Goal: Find specific page/section: Find specific page/section

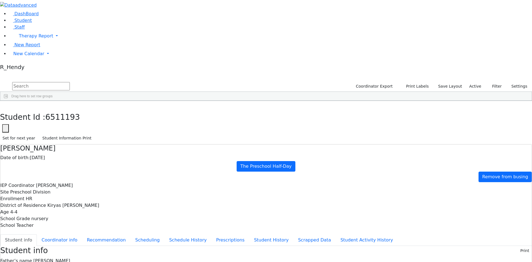
click at [129, 155] on div "6511182 Appel Jacob 05/30/2021 Grossbaum, Chaya HR The Preschool Half-Day Kirya…" at bounding box center [263, 141] width 526 height 62
click at [17, 30] on span "Staff" at bounding box center [19, 26] width 10 height 5
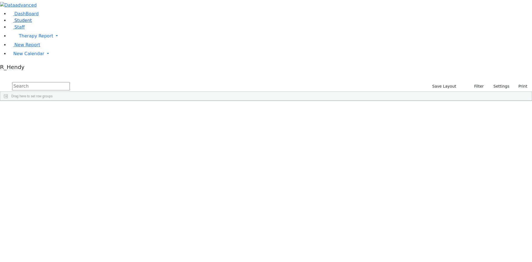
click at [32, 23] on link "Student" at bounding box center [20, 20] width 23 height 5
click at [238, 101] on div "Program Type" at bounding box center [226, 105] width 24 height 9
click at [245, 223] on div "The Preschool Half-Day" at bounding box center [227, 227] width 35 height 8
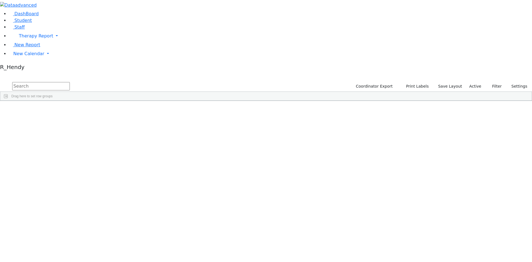
click at [245, 223] on div "The Preschool Half-Day" at bounding box center [227, 227] width 35 height 8
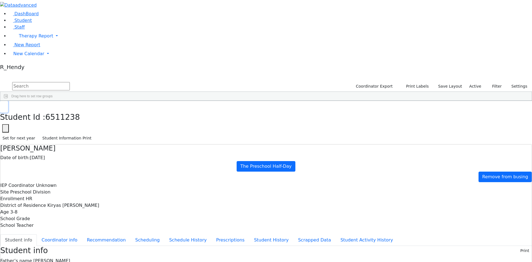
click at [2, 105] on use "button" at bounding box center [2, 105] width 0 height 0
drag, startPoint x: 310, startPoint y: 41, endPoint x: 343, endPoint y: 36, distance: 33.6
click at [343, 91] on div "Drag here to set row groups Drag here to set column labels Student Id Last Name…" at bounding box center [266, 95] width 532 height 9
click at [279, 159] on div "The Preschool Half-Day" at bounding box center [244, 163] width 68 height 8
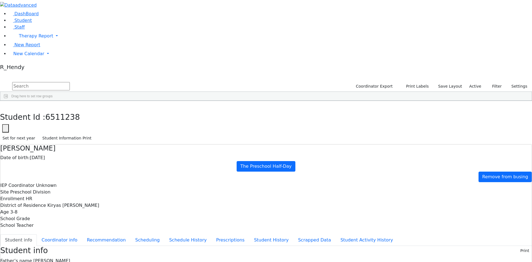
click at [279, 128] on div "The Preschool Half-Day" at bounding box center [244, 132] width 68 height 8
click at [527, 131] on span "button" at bounding box center [529, 133] width 4 height 4
click at [472, 194] on span at bounding box center [474, 196] width 4 height 4
click at [473, 229] on input "checkbox" at bounding box center [475, 231] width 4 height 4
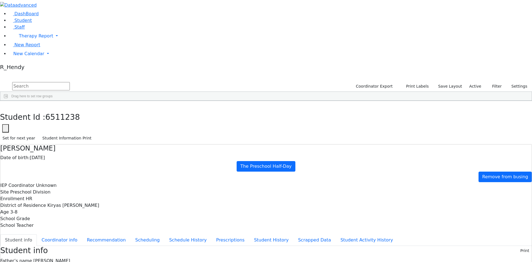
click at [473, 249] on input "checkbox" at bounding box center [475, 251] width 4 height 4
click at [181, 103] on span at bounding box center [178, 105] width 4 height 4
click at [176, 101] on div "Enrollment" at bounding box center [167, 105] width 20 height 9
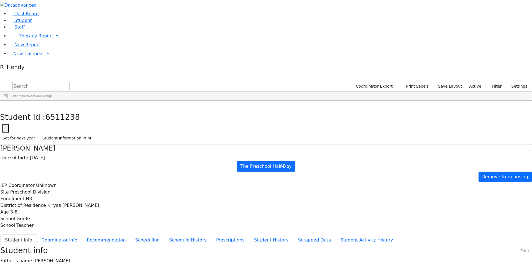
click at [455, 259] on div "DashBoard Student Staff Therapy Report Student Old Calendar Report" at bounding box center [266, 238] width 532 height 476
click at [133, 234] on button "Scheduling" at bounding box center [148, 240] width 34 height 12
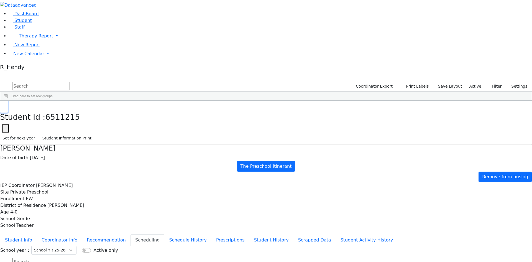
click at [8, 101] on button "button" at bounding box center [4, 107] width 8 height 12
click at [161, 238] on span "DB" at bounding box center [159, 240] width 5 height 4
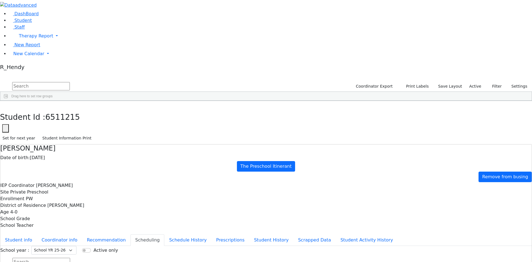
click at [162, 218] on span "PW" at bounding box center [159, 220] width 5 height 4
click at [161, 179] on span "HR" at bounding box center [159, 181] width 5 height 4
click at [162, 218] on span "PW" at bounding box center [159, 220] width 5 height 4
click at [161, 171] on span "DB" at bounding box center [159, 173] width 5 height 4
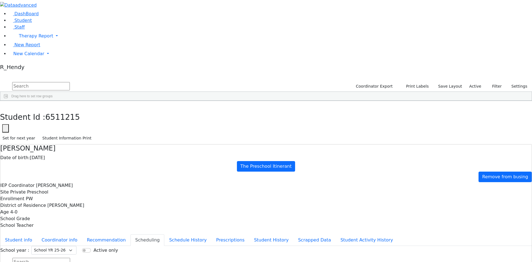
scroll to position [146, 0]
click at [161, 183] on span "DB" at bounding box center [159, 185] width 5 height 4
click at [161, 140] on span "DB" at bounding box center [159, 142] width 5 height 4
click at [161, 148] on span "DB" at bounding box center [159, 150] width 5 height 4
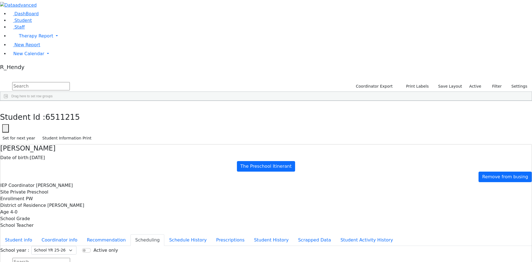
click at [161, 156] on span "DB" at bounding box center [159, 158] width 5 height 4
click at [161, 164] on span "DB" at bounding box center [159, 166] width 5 height 4
click at [161, 171] on span "DB" at bounding box center [159, 173] width 5 height 4
drag, startPoint x: 225, startPoint y: 141, endPoint x: 224, endPoint y: 170, distance: 30.0
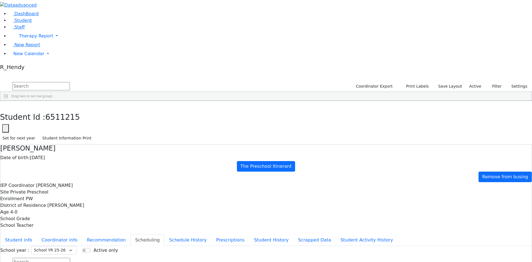
click at [224, 170] on div "6511119 Stern Shmily [DATE] [PERSON_NAME] ([PERSON_NAME]) [PERSON_NAME] ([PERSO…" at bounding box center [199, 189] width 399 height 380
click at [123, 224] on div "[DATE]" at bounding box center [107, 228] width 31 height 8
click at [6, 105] on icon "button" at bounding box center [3, 106] width 3 height 3
